Goal: Task Accomplishment & Management: Manage account settings

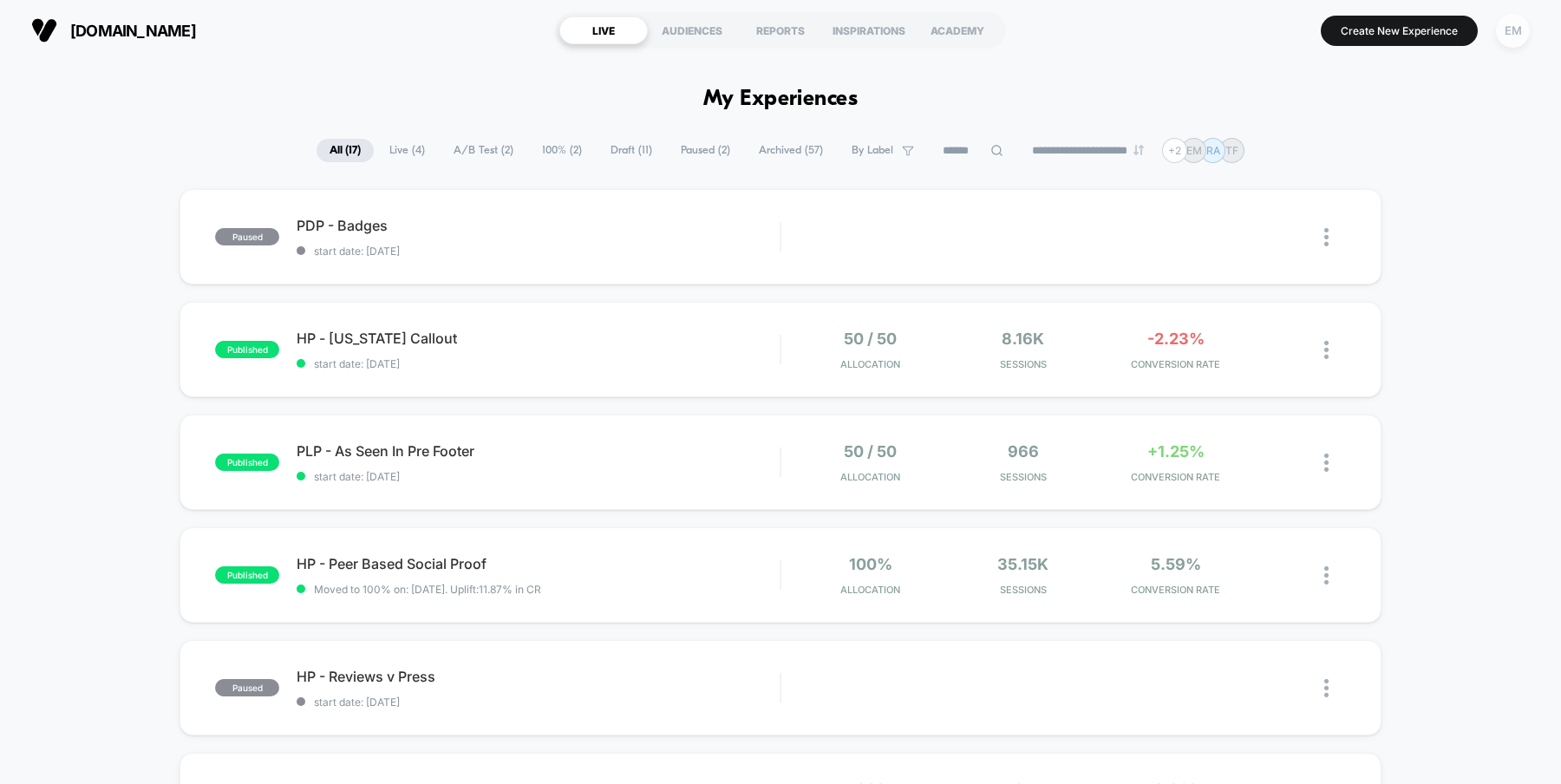
click at [1508, 21] on div "EM" at bounding box center [1514, 31] width 34 height 34
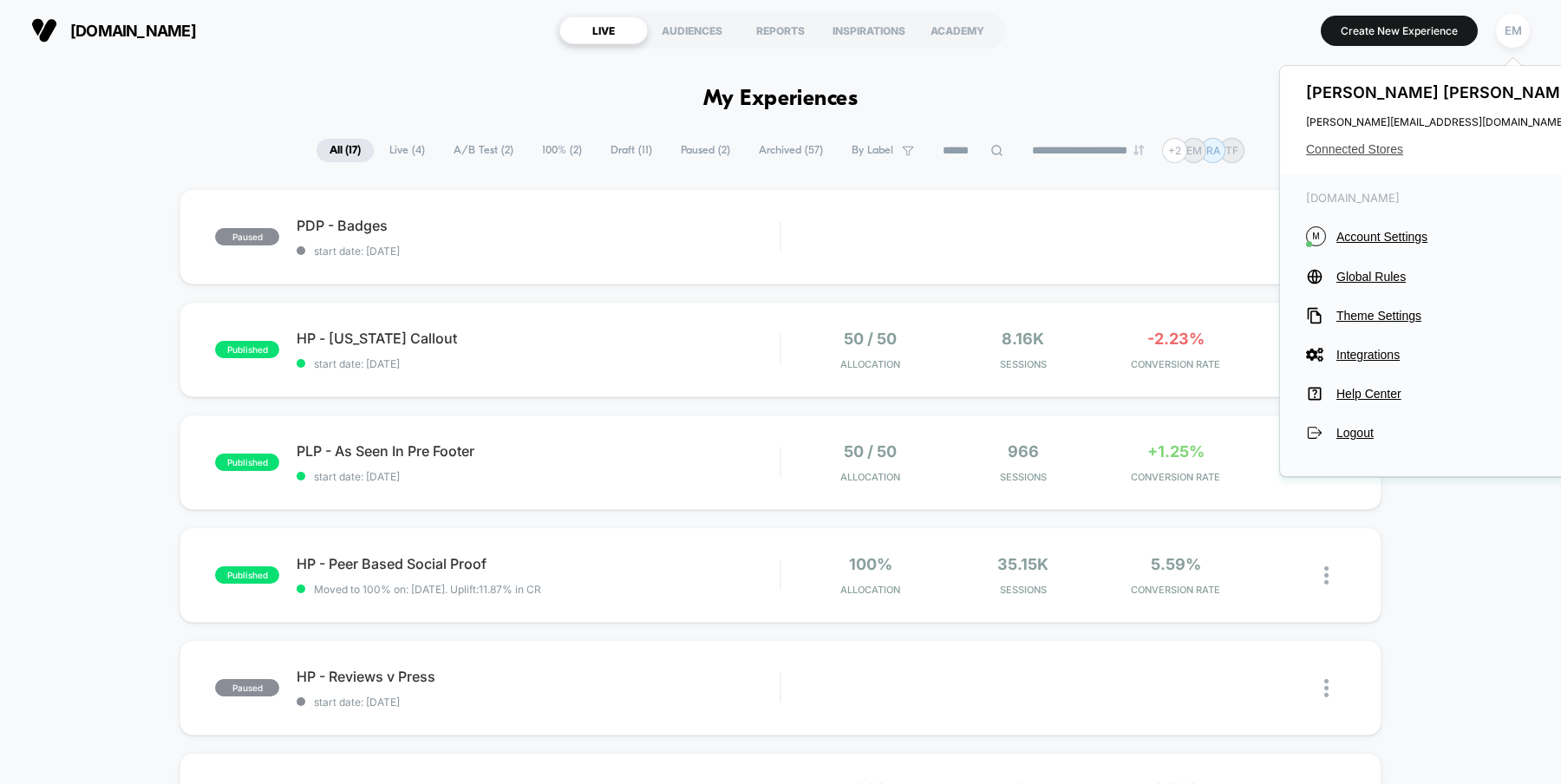
click at [1367, 148] on span "Connected Stores" at bounding box center [1444, 148] width 274 height 14
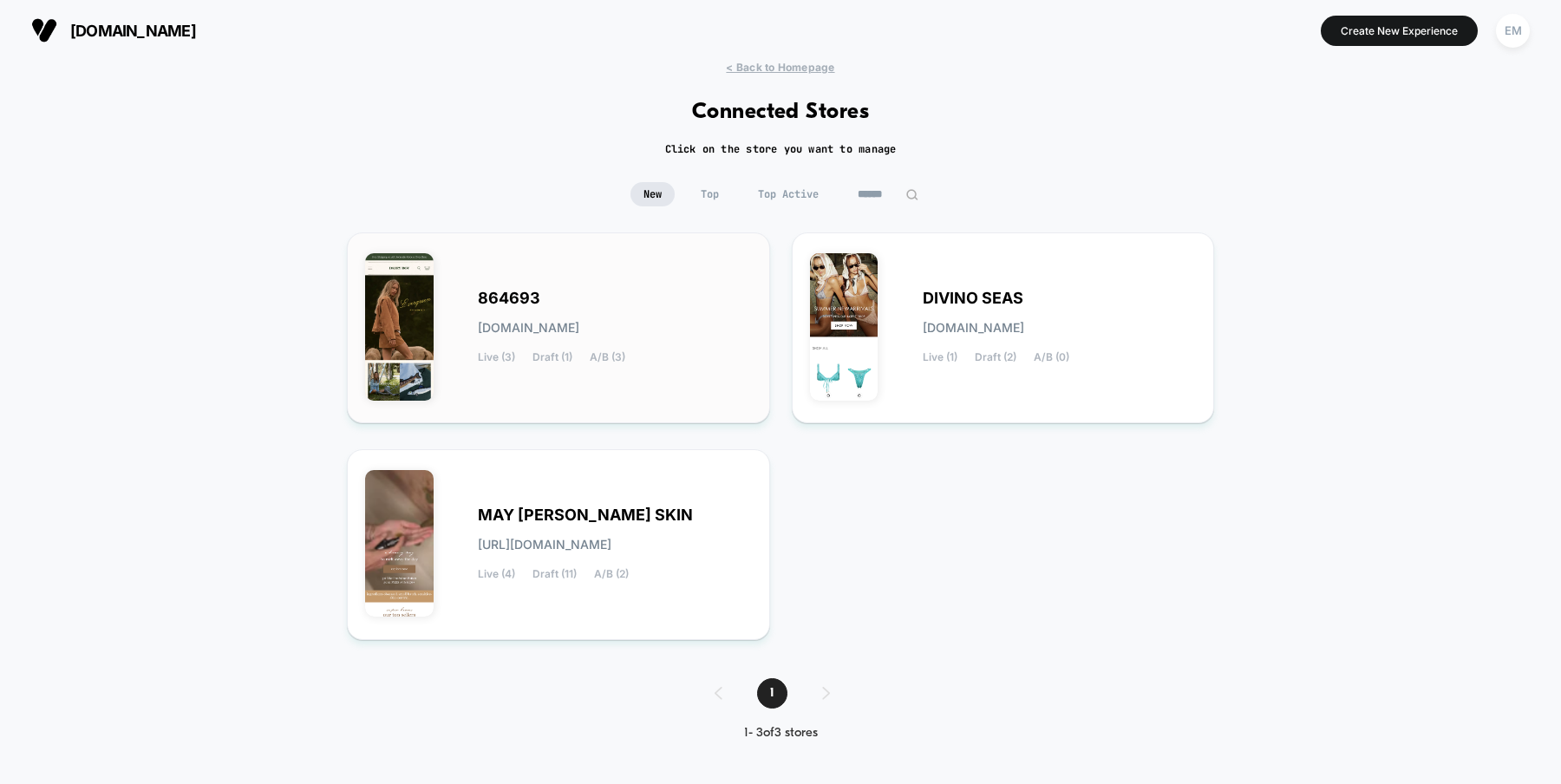
click at [499, 299] on span "864693" at bounding box center [509, 298] width 62 height 12
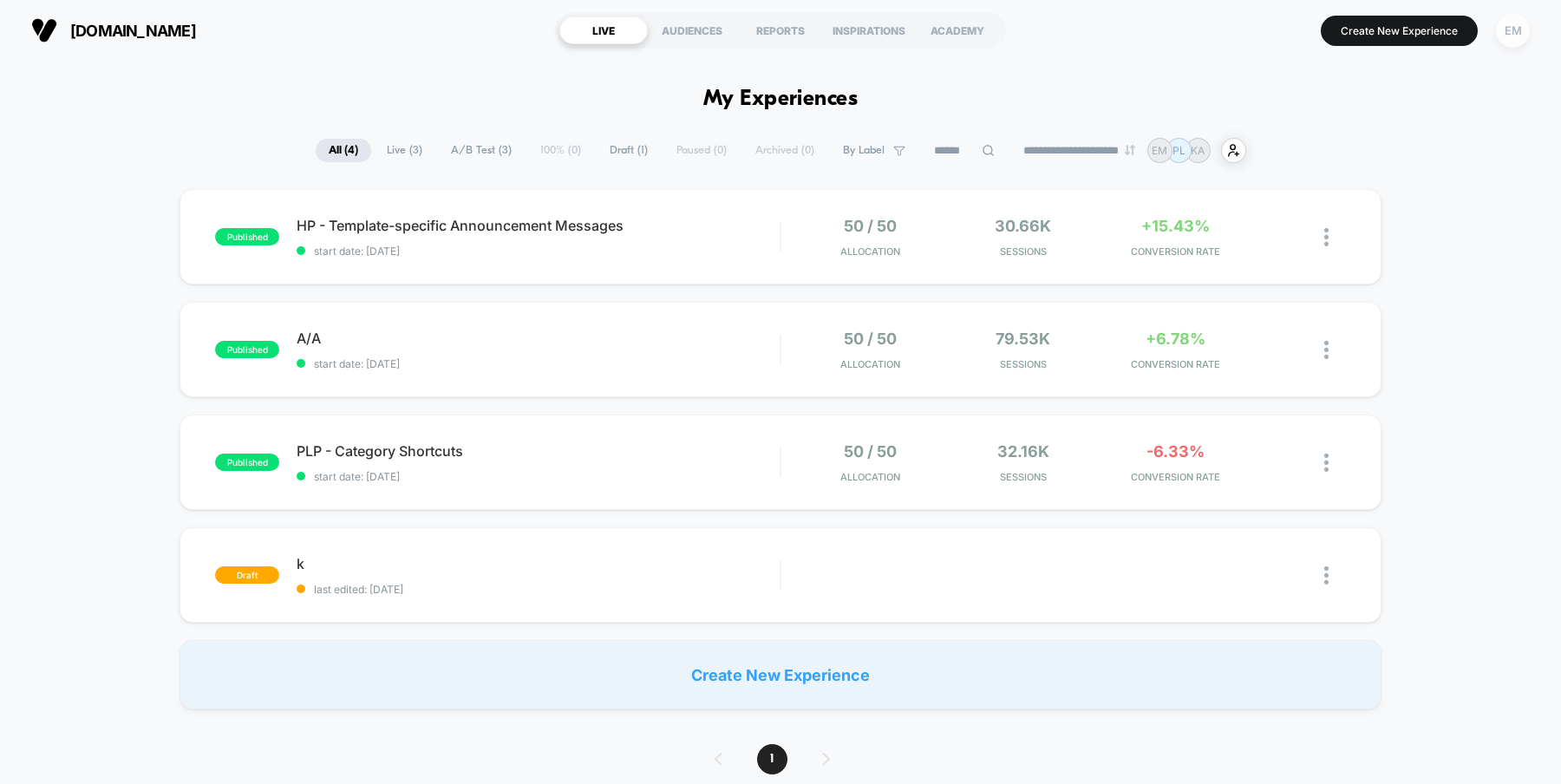
click at [1520, 38] on div "EM" at bounding box center [1514, 31] width 34 height 34
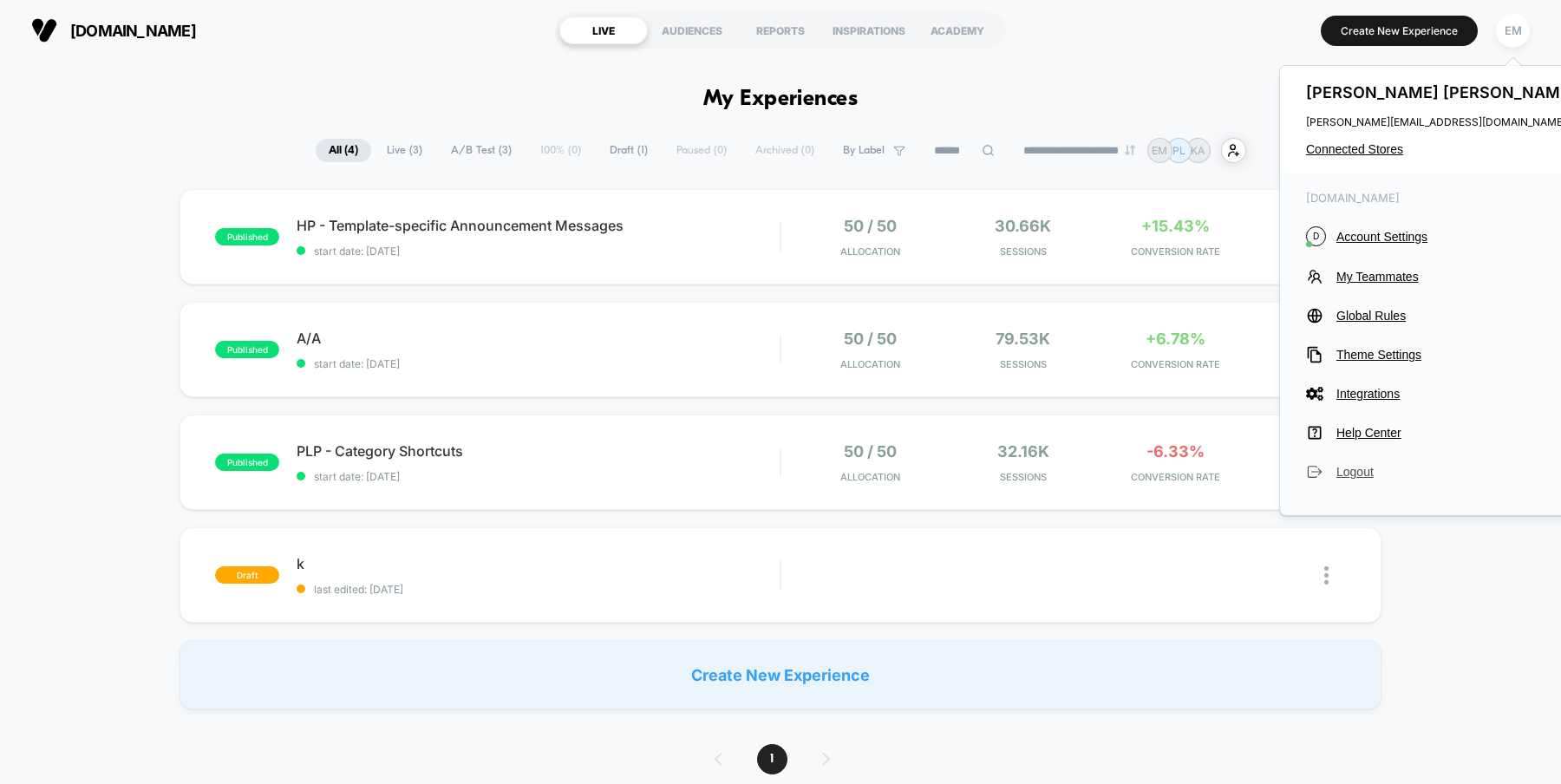
click at [1357, 471] on span "Logout" at bounding box center [1459, 471] width 244 height 14
